Goal: Information Seeking & Learning: Understand process/instructions

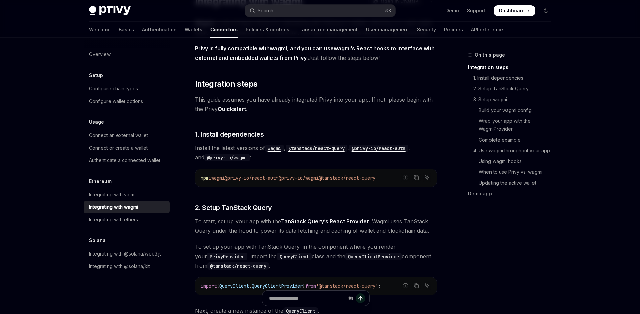
scroll to position [81, 0]
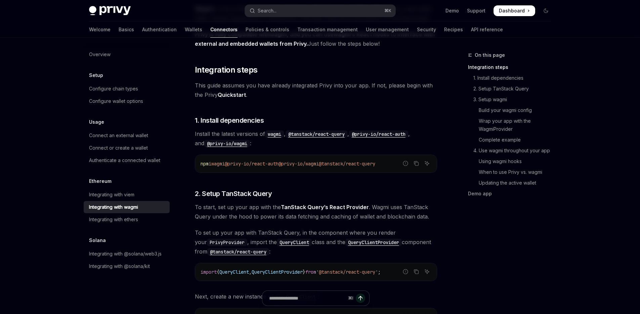
drag, startPoint x: 293, startPoint y: 165, endPoint x: 335, endPoint y: 163, distance: 42.4
click at [335, 163] on span "npm i wagmi @privy-io/react-auth @privy-io/wagmi @tanstack/react-query" at bounding box center [287, 163] width 175 height 6
copy span "@privy-io/wagmi"
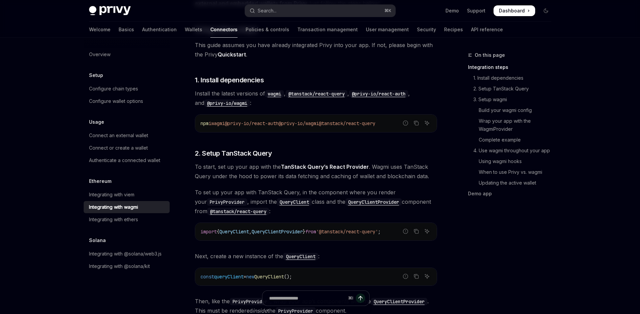
scroll to position [161, 0]
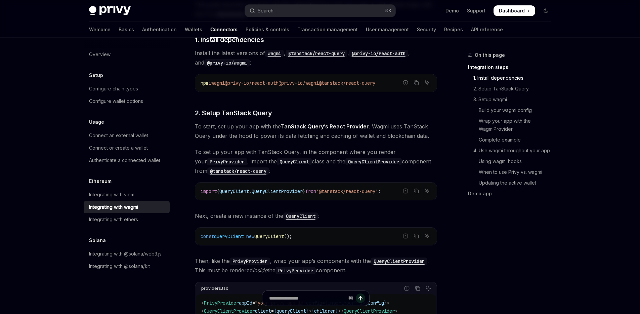
drag, startPoint x: 340, startPoint y: 89, endPoint x: 337, endPoint y: 85, distance: 4.7
click at [339, 89] on div "npm i wagmi @privy-io/react-auth @privy-io/wagmi @tanstack/react-query" at bounding box center [315, 82] width 241 height 17
drag, startPoint x: 346, startPoint y: 82, endPoint x: 398, endPoint y: 80, distance: 52.1
click at [398, 80] on code "npm i wagmi @privy-io/react-auth @privy-io/wagmi @tanstack/react-query" at bounding box center [315, 83] width 231 height 8
copy span "@tanstack/react-query"
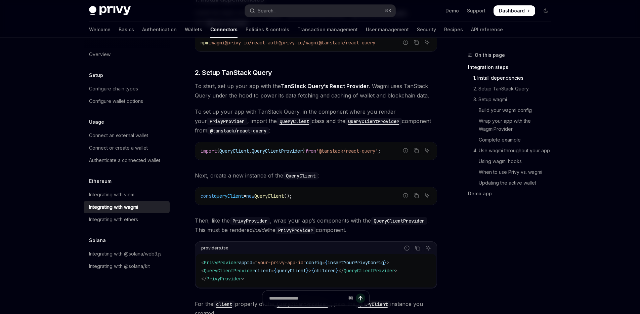
click at [299, 159] on div "Report incorrect code Copy Ask AI import { QueryClient , QueryClientProvider } …" at bounding box center [316, 151] width 242 height 18
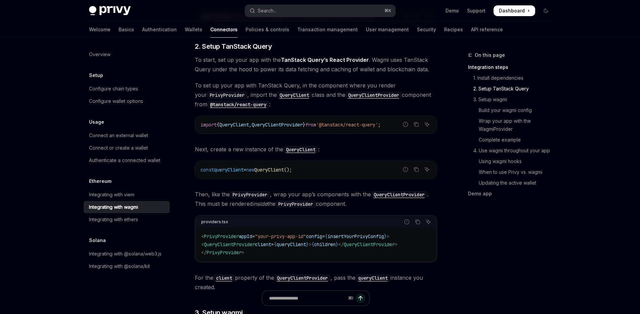
scroll to position [242, 0]
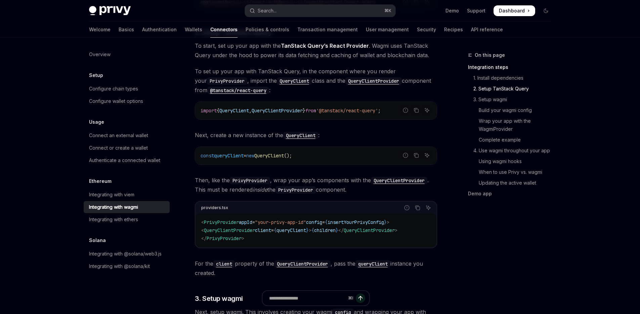
click at [284, 157] on span "QueryClient" at bounding box center [269, 155] width 30 height 6
copy div "const queryClient = new QueryClient ();"
click at [362, 109] on span "'@tanstack/react-query'" at bounding box center [347, 110] width 62 height 6
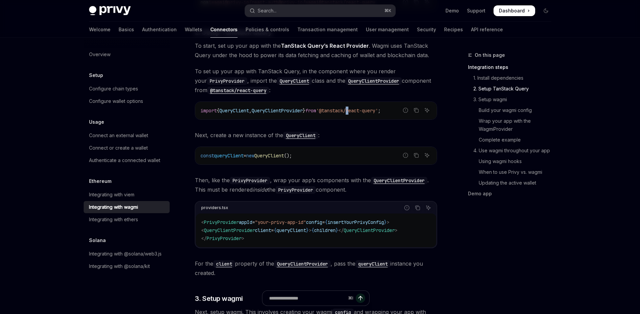
click at [362, 109] on span "'@tanstack/react-query'" at bounding box center [347, 110] width 62 height 6
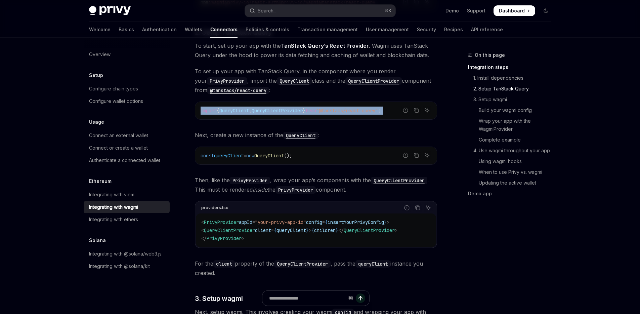
click at [362, 109] on span "'@tanstack/react-query'" at bounding box center [347, 110] width 62 height 6
copy div "import { QueryClient , QueryClientProvider } from '@tanstack/react-query' ;"
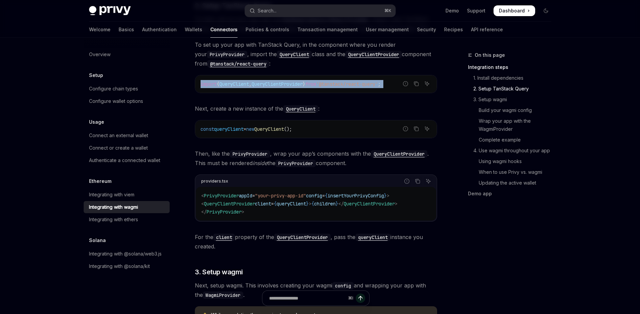
scroll to position [282, 0]
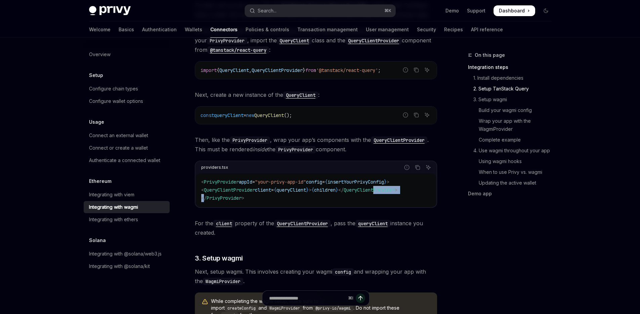
drag, startPoint x: 204, startPoint y: 193, endPoint x: 395, endPoint y: 191, distance: 191.0
click at [391, 191] on code "< PrivyProvider appId = "your-privy-app-id" config = { insertYourPrivyConfig } …" at bounding box center [315, 190] width 229 height 24
click at [395, 192] on span "QueryClientProvider" at bounding box center [368, 190] width 51 height 6
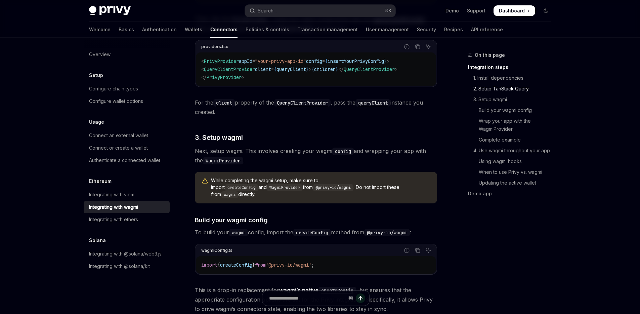
scroll to position [403, 0]
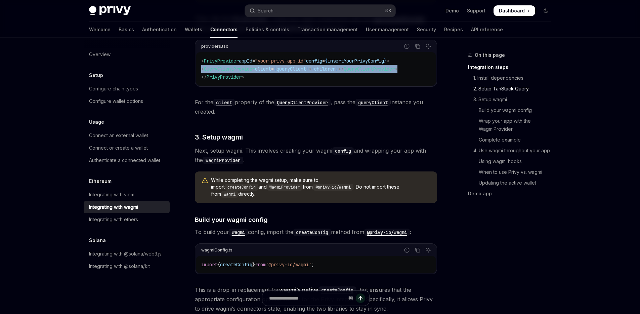
drag, startPoint x: 202, startPoint y: 70, endPoint x: 425, endPoint y: 69, distance: 223.6
click at [425, 69] on code "< PrivyProvider appId = "your-privy-app-id" config = { insertYourPrivyConfig } …" at bounding box center [315, 69] width 229 height 24
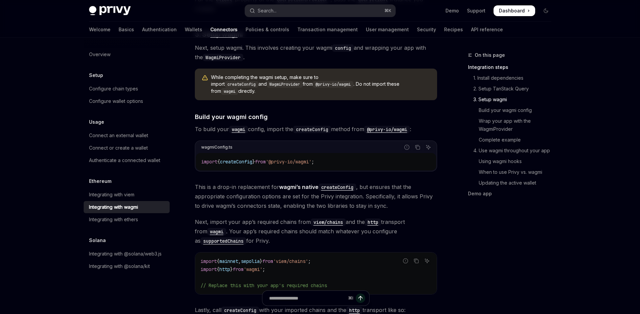
scroll to position [524, 0]
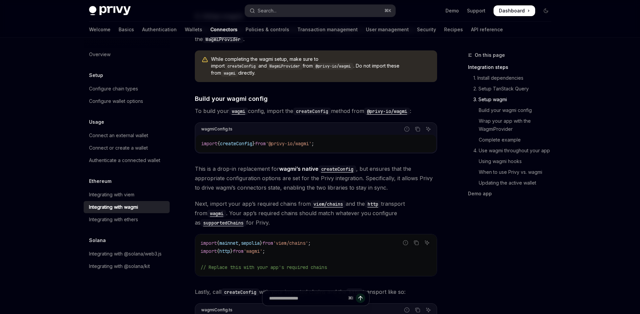
click at [332, 139] on code "import { createConfig } from '@privy-io/wagmi' ;" at bounding box center [315, 143] width 229 height 8
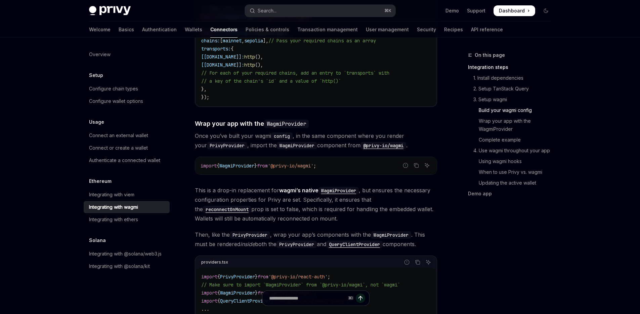
scroll to position [853, 0]
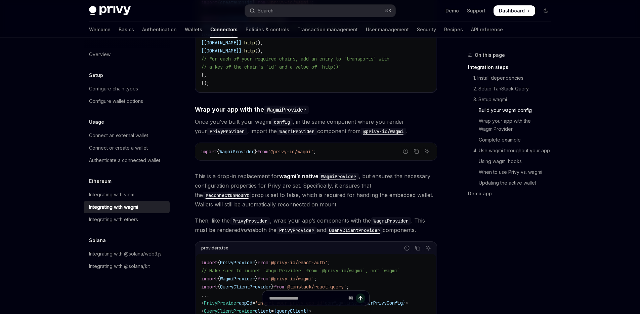
click at [258, 143] on div "import { WagmiProvider } from '@privy-io/wagmi' ;" at bounding box center [315, 151] width 241 height 17
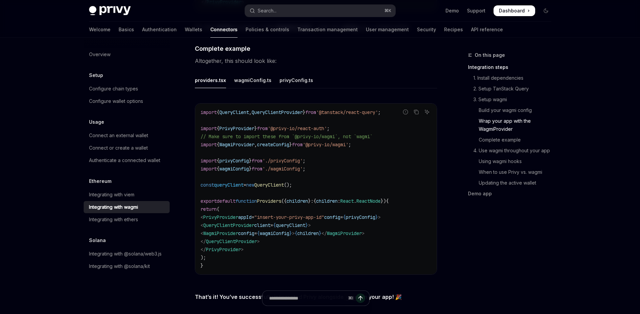
scroll to position [1216, 0]
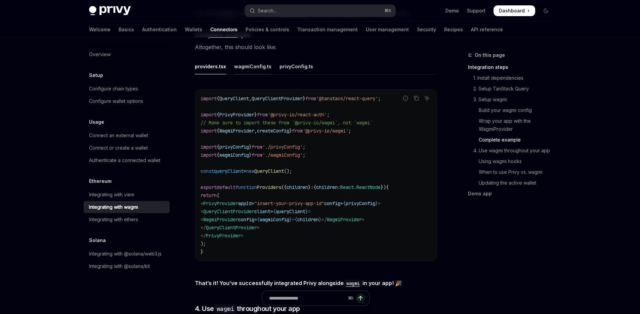
click at [250, 63] on div "wagmiConfig.ts" at bounding box center [252, 66] width 37 height 16
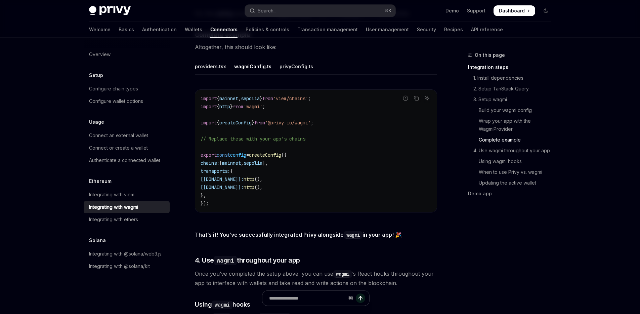
click at [297, 68] on div "privyConfig.ts" at bounding box center [296, 66] width 34 height 16
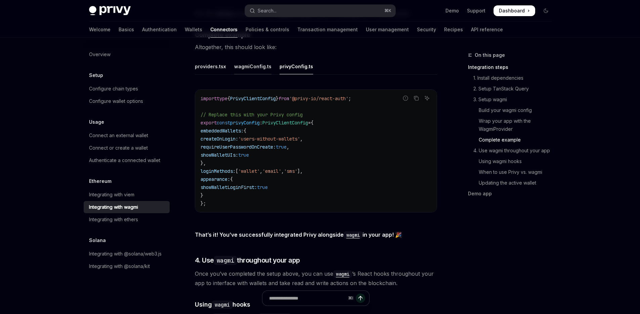
click at [266, 67] on div "wagmiConfig.ts" at bounding box center [252, 66] width 37 height 16
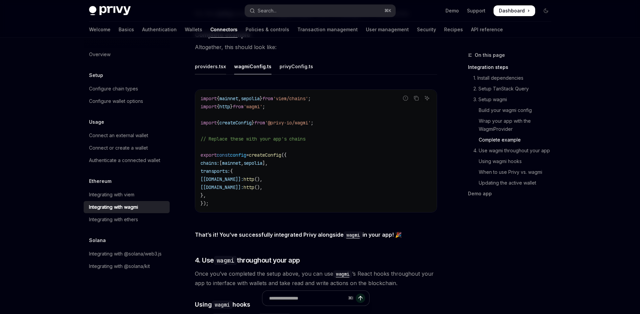
click at [211, 64] on div "providers.tsx" at bounding box center [210, 66] width 31 height 16
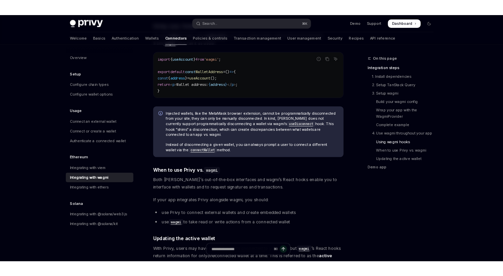
scroll to position [1619, 0]
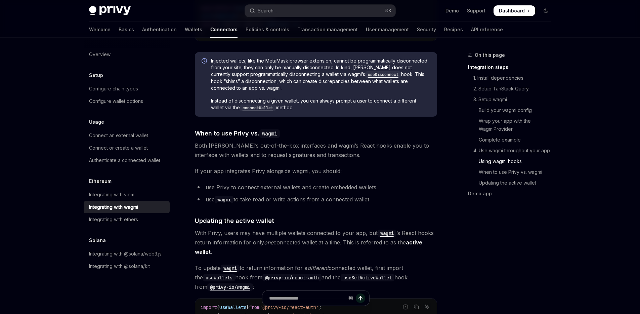
type textarea "*"
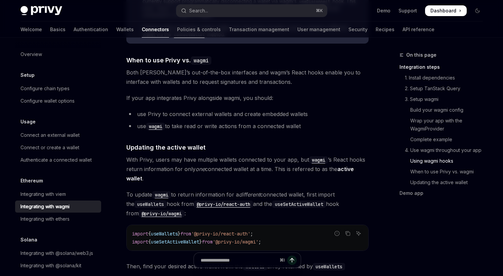
scroll to position [1751, 0]
